Goal: Task Accomplishment & Management: Manage account settings

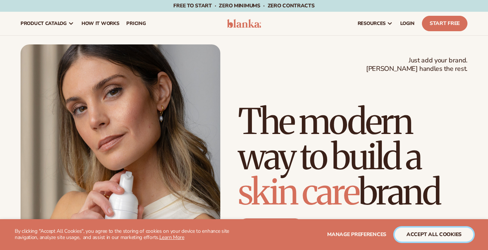
click at [413, 241] on button "accept all cookies" at bounding box center [434, 235] width 79 height 14
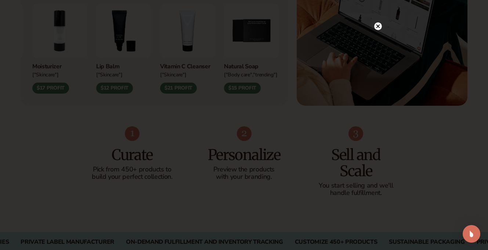
scroll to position [368, 0]
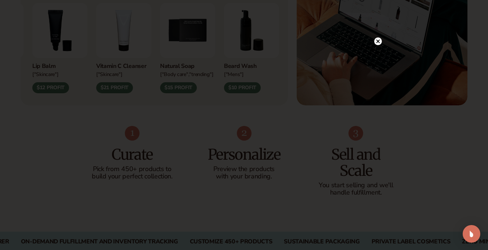
click at [374, 42] on circle at bounding box center [378, 41] width 8 height 8
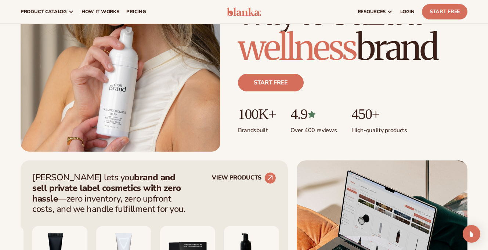
scroll to position [0, 0]
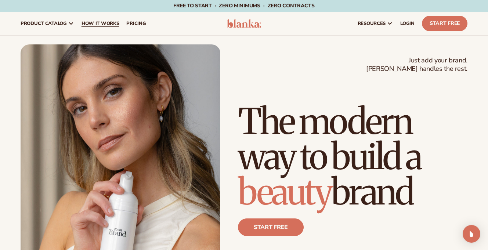
click at [111, 26] on span "How It Works" at bounding box center [101, 24] width 38 height 6
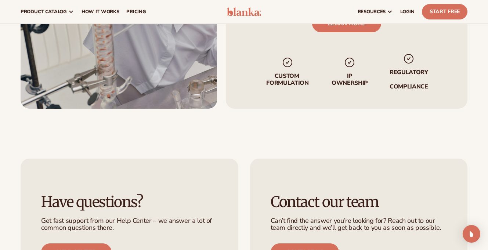
scroll to position [1342, 0]
click at [443, 11] on link "Start Free" at bounding box center [445, 11] width 46 height 15
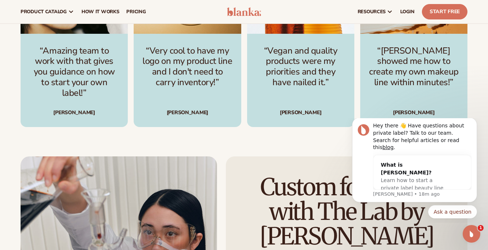
scroll to position [1062, 0]
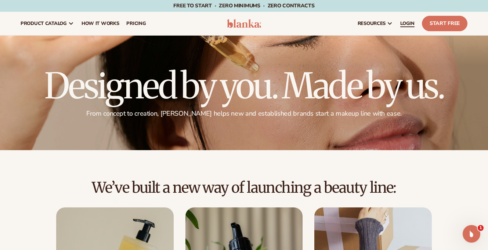
click at [407, 24] on span "LOGIN" at bounding box center [408, 24] width 14 height 6
